Goal: Find specific page/section: Find specific page/section

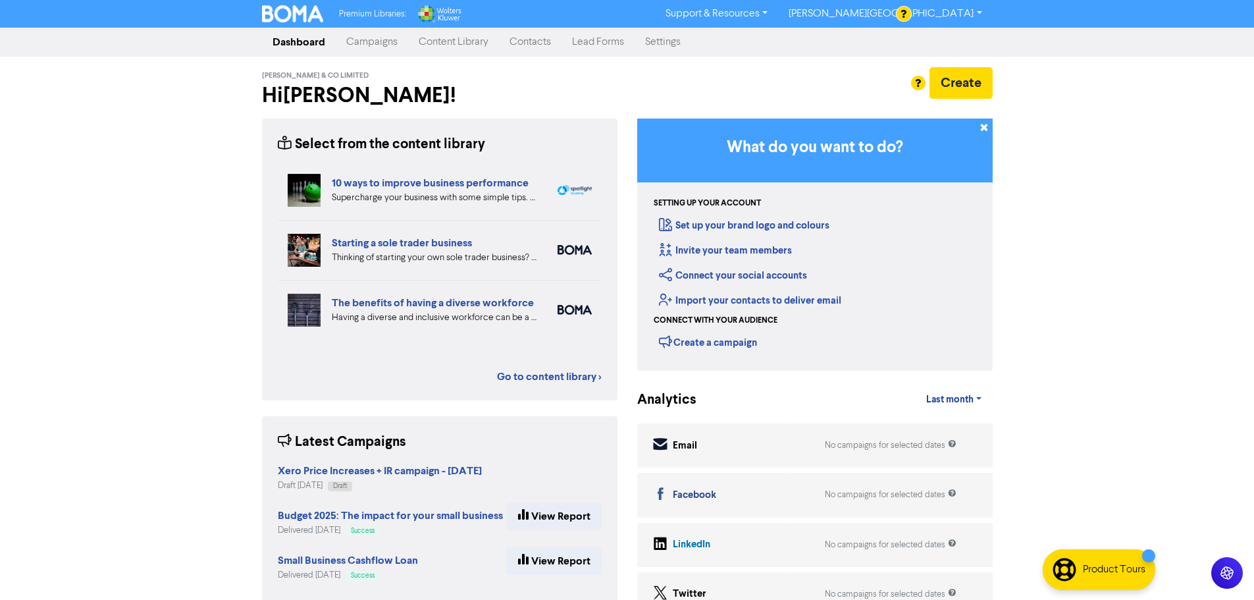
click at [542, 41] on link "Contacts" at bounding box center [530, 42] width 63 height 26
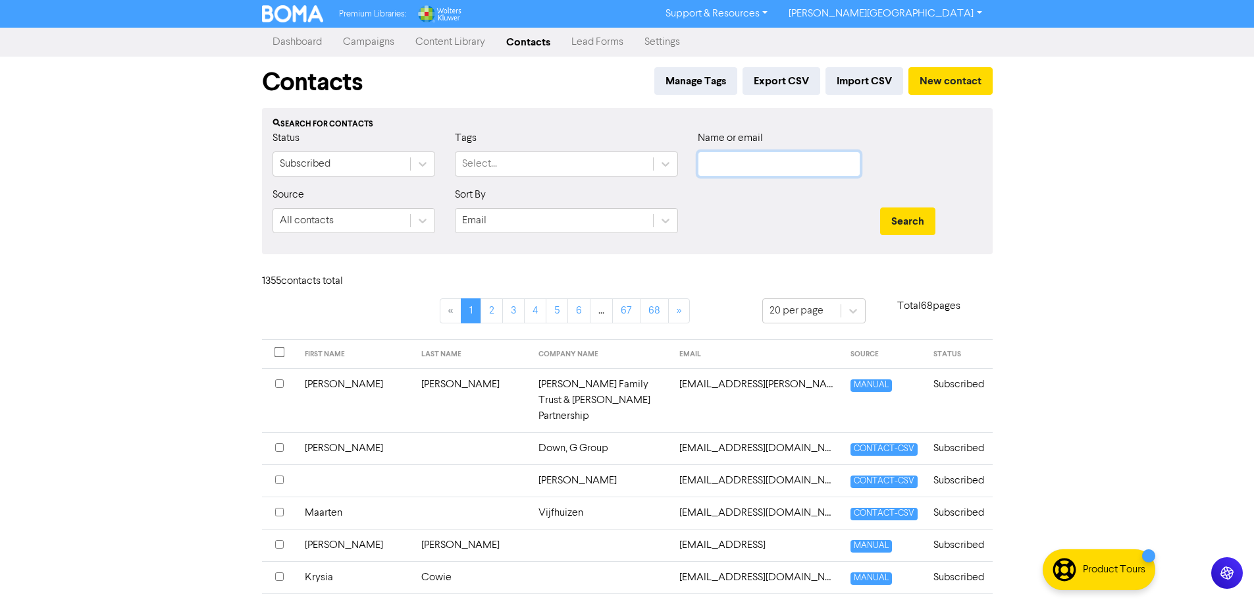
click at [728, 164] on input "text" at bounding box center [779, 163] width 163 height 25
paste input "Kirsty.m.stewart@gmail.com"
type input "Kirsty.m.stewart@gmail.com"
click at [880, 207] on button "Search" at bounding box center [907, 221] width 55 height 28
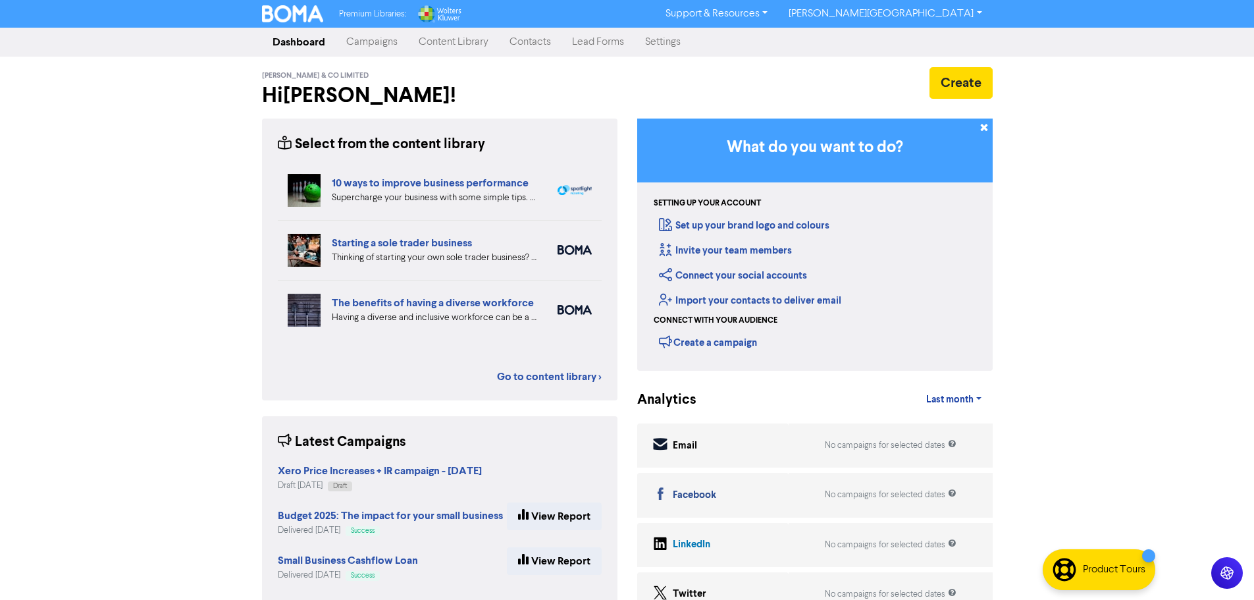
click at [537, 53] on link "Contacts" at bounding box center [530, 42] width 63 height 26
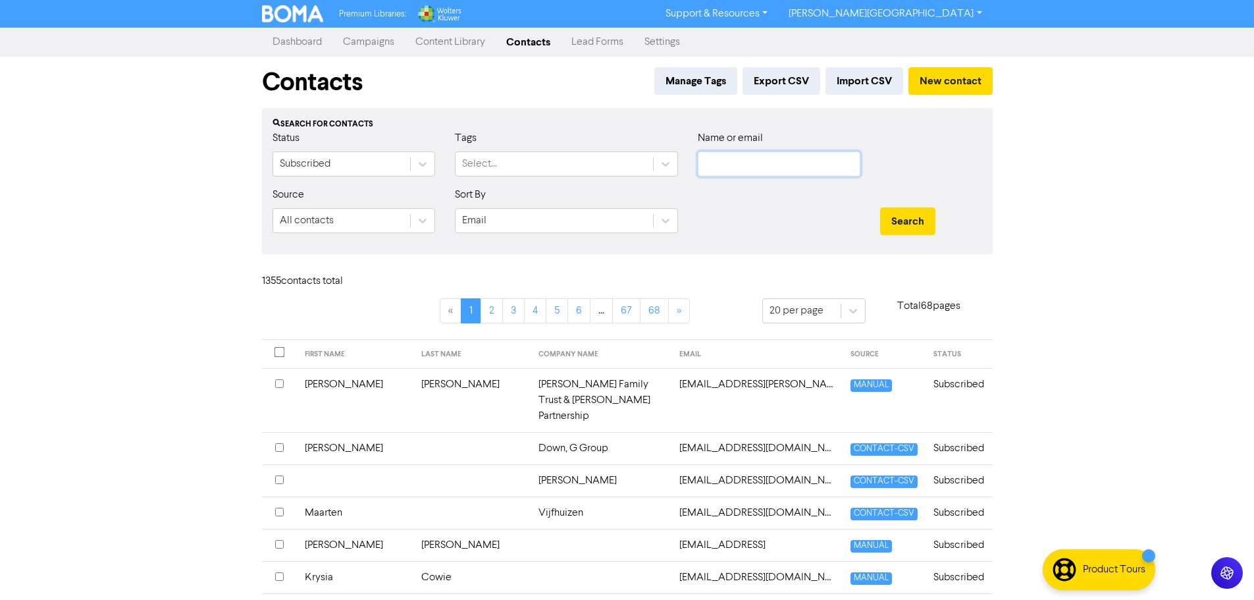
click at [731, 162] on input "text" at bounding box center [779, 163] width 163 height 25
paste input "[EMAIL_ADDRESS][DOMAIN_NAME]>"
type input "[EMAIL_ADDRESS][DOMAIN_NAME]"
click at [880, 207] on button "Search" at bounding box center [907, 221] width 55 height 28
